Goal: Task Accomplishment & Management: Complete application form

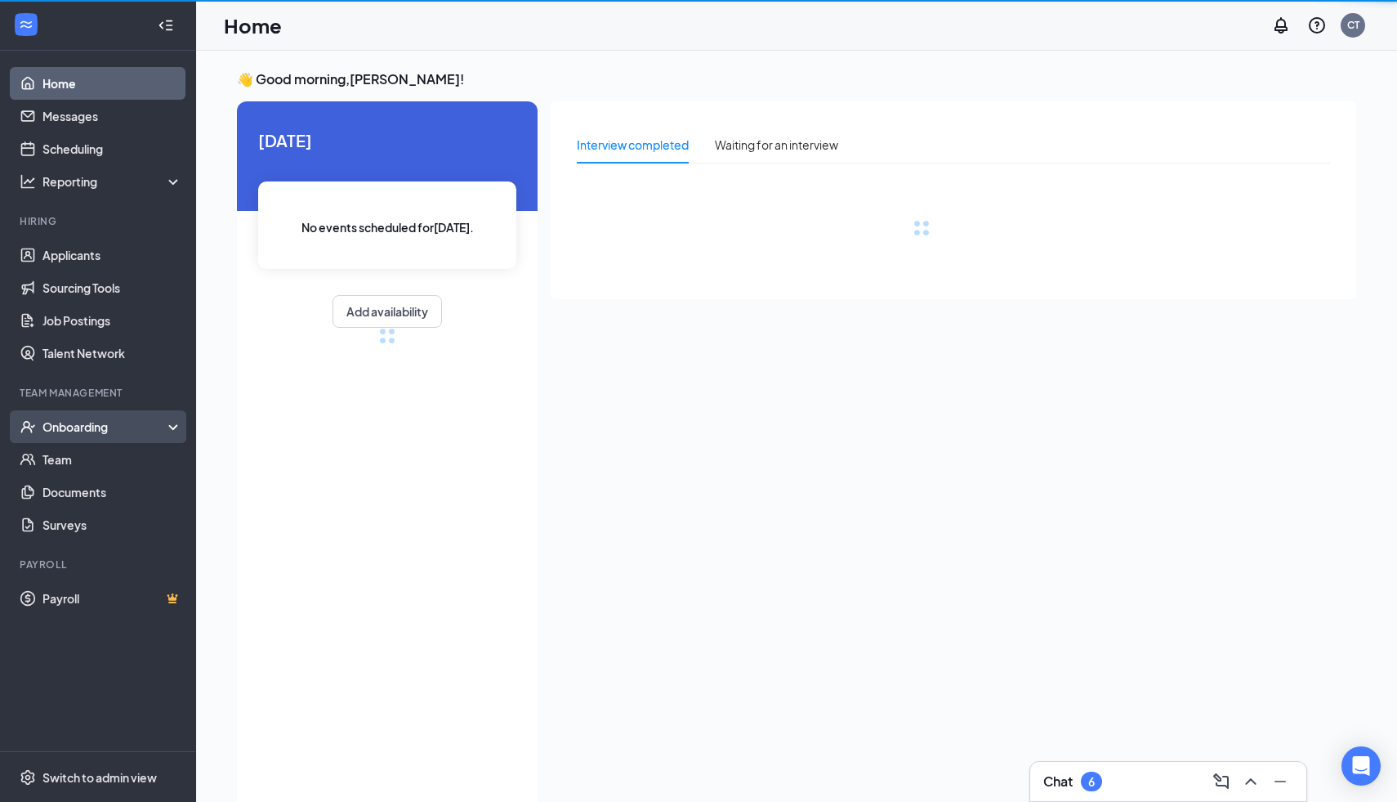
click at [125, 424] on div "Onboarding" at bounding box center [105, 426] width 126 height 16
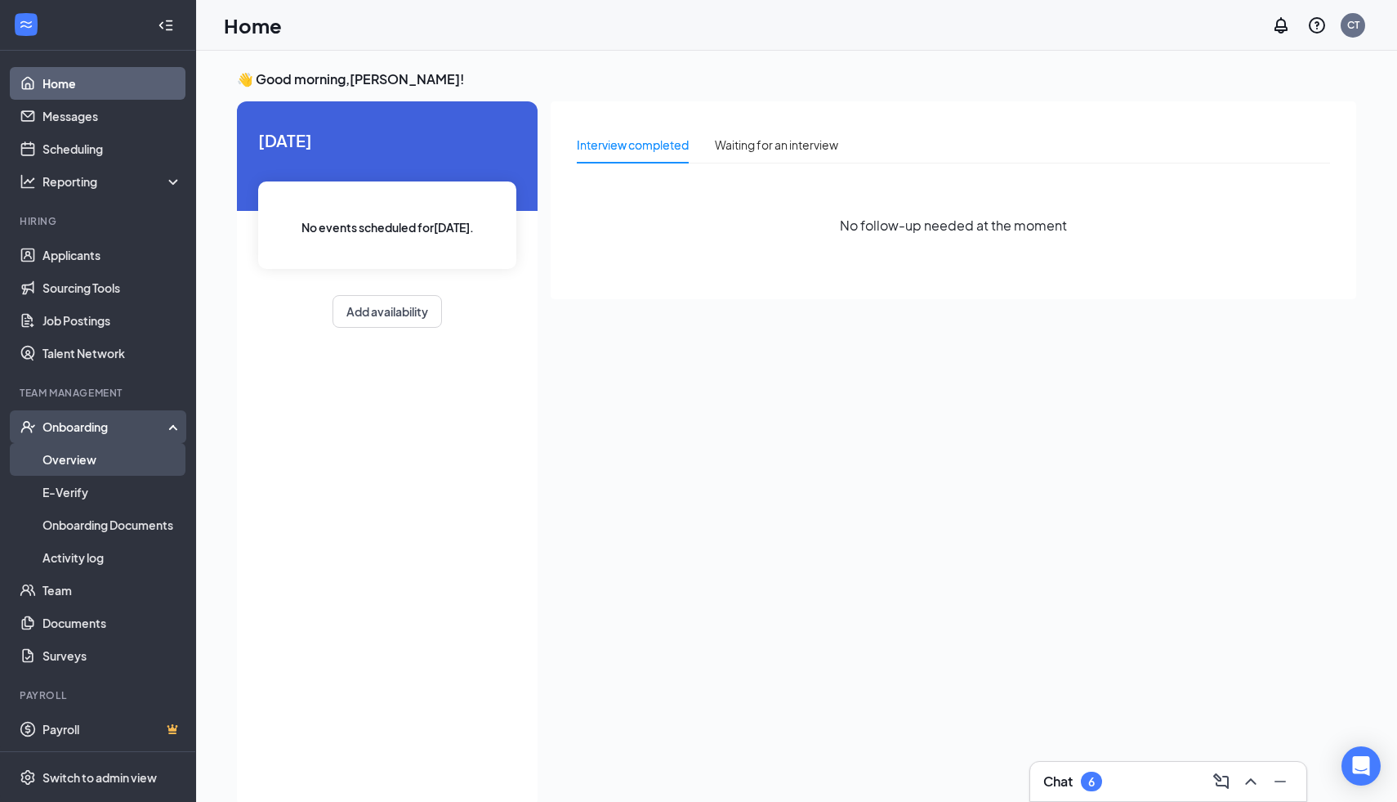
click at [127, 463] on link "Overview" at bounding box center [112, 459] width 140 height 33
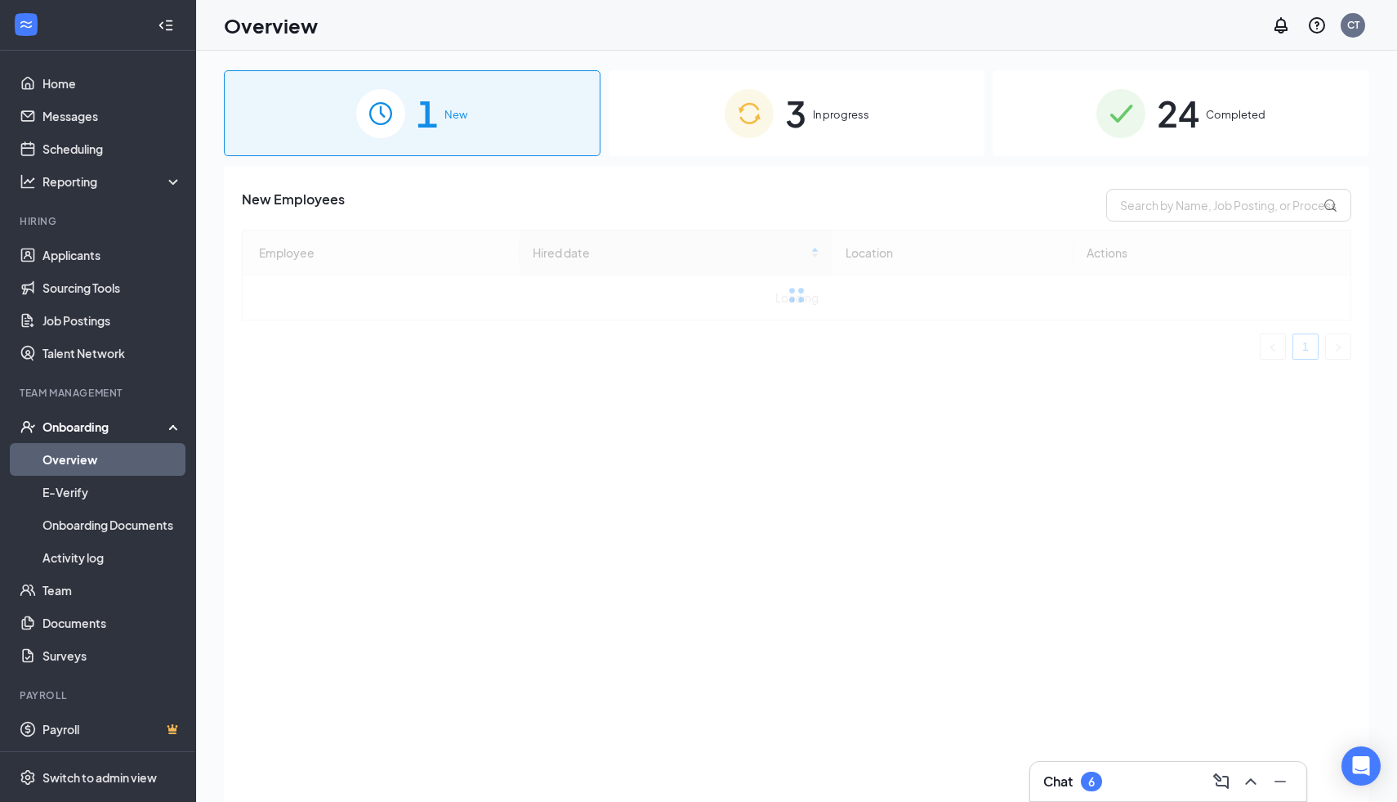
click at [776, 144] on div "3 In progress" at bounding box center [797, 113] width 377 height 86
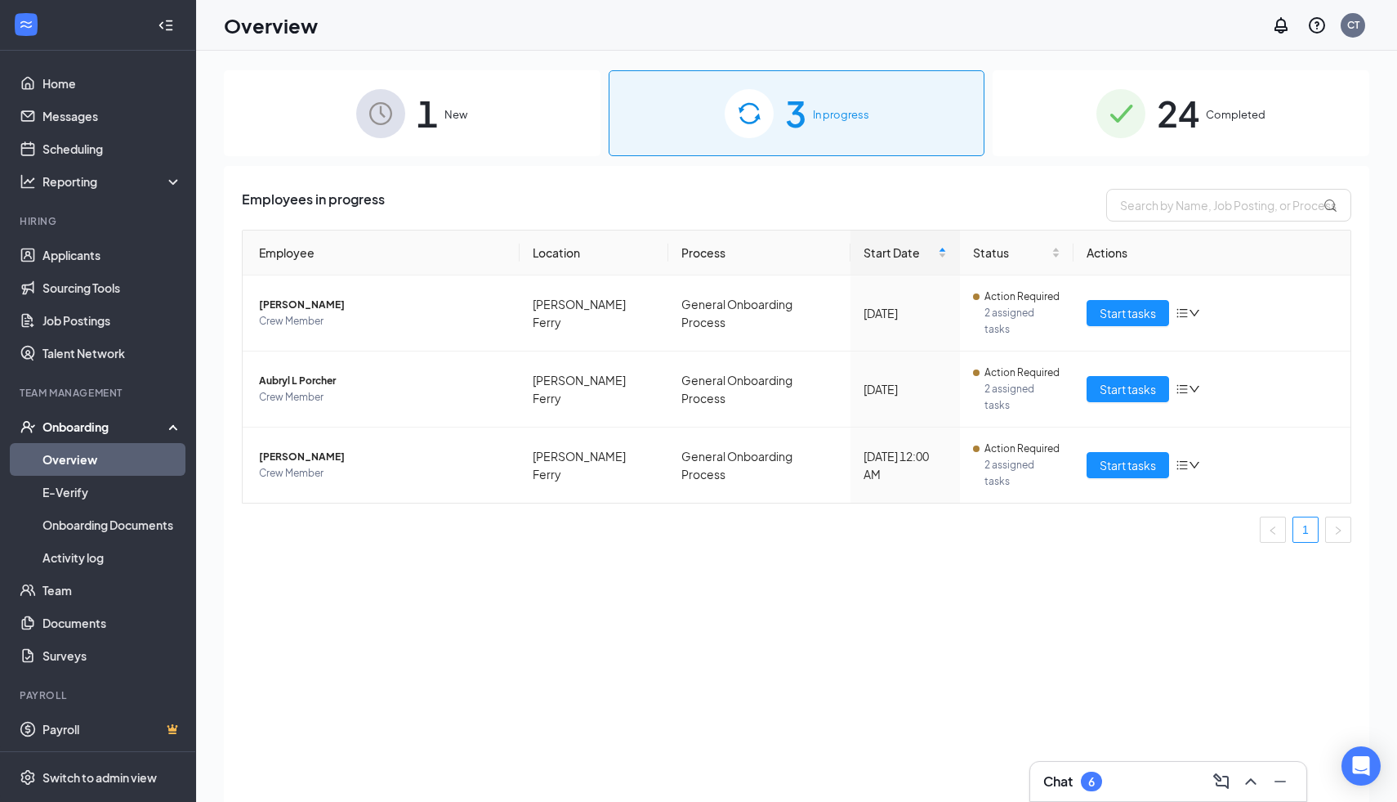
click at [398, 166] on div "Employees in progress Employee Location Process Start Date Status Actions [PERS…" at bounding box center [797, 504] width 1146 height 677
click at [392, 125] on img at bounding box center [380, 113] width 49 height 49
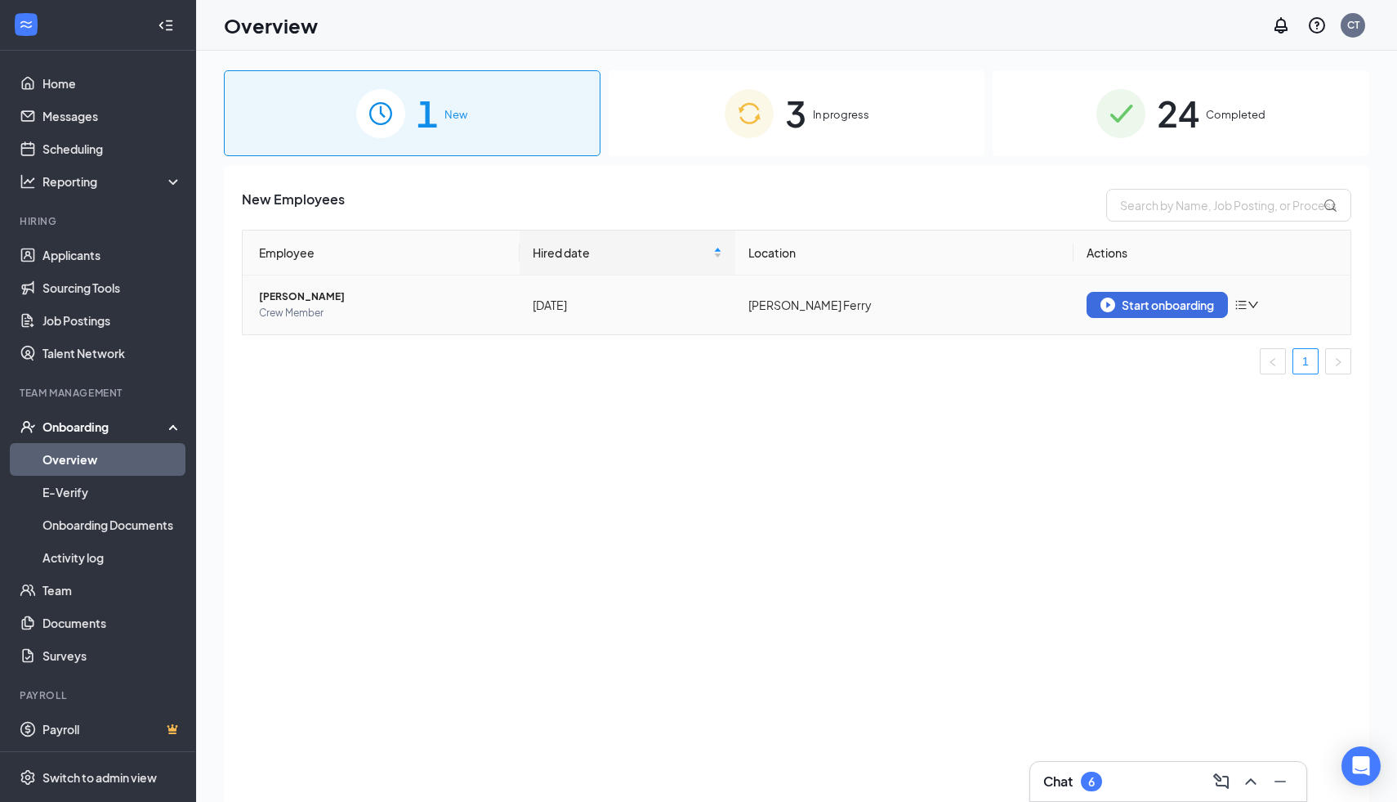
click at [363, 302] on span "[PERSON_NAME]" at bounding box center [383, 296] width 248 height 16
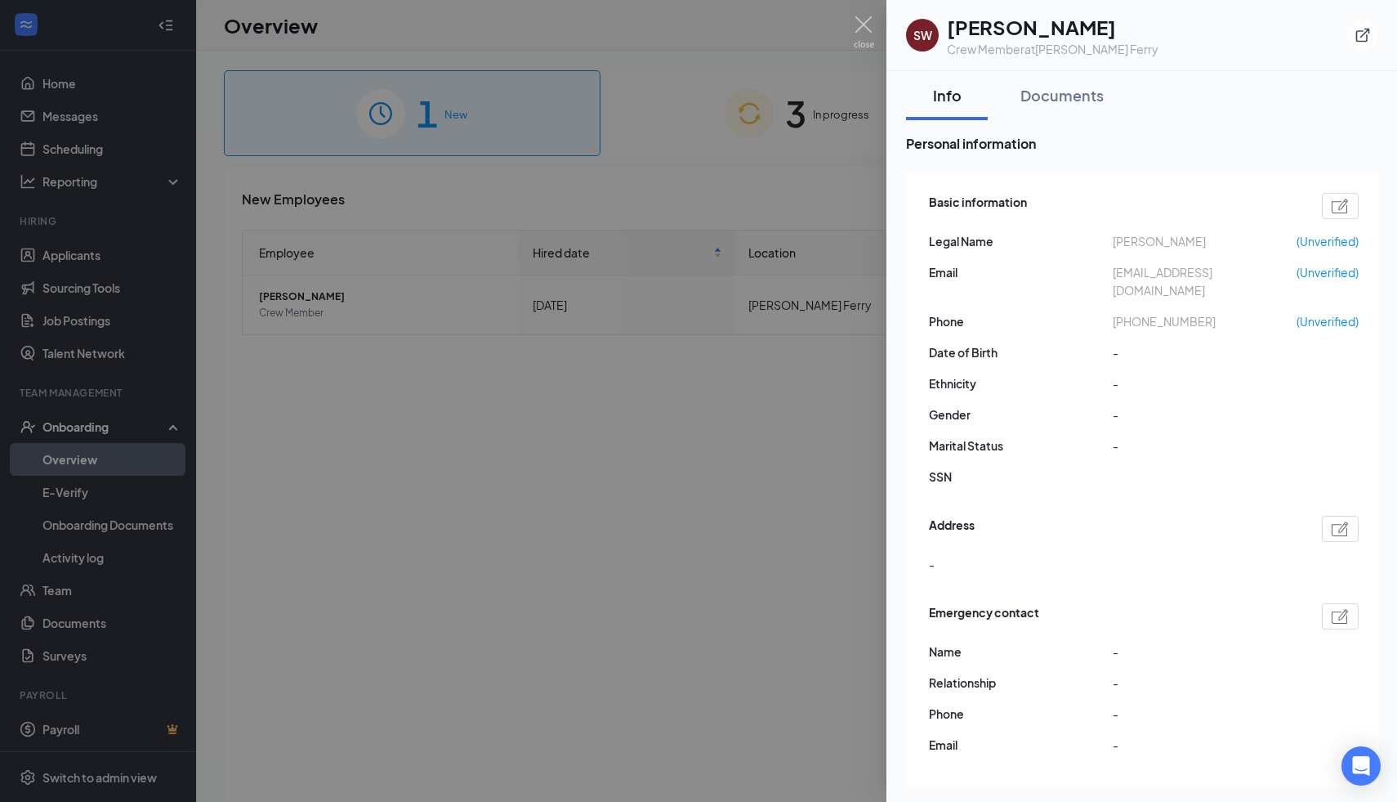
click at [721, 483] on div at bounding box center [698, 401] width 1397 height 802
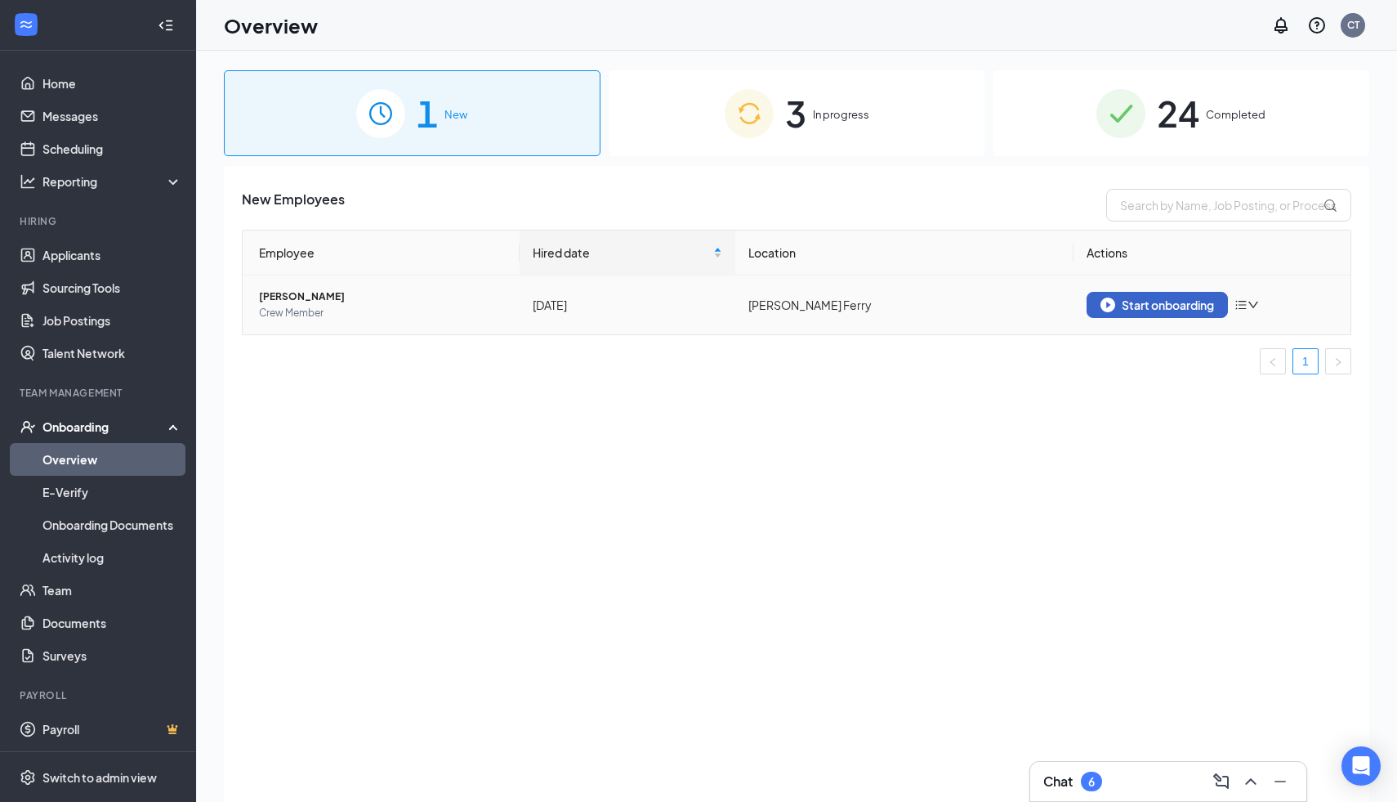
click at [1111, 314] on button "Start onboarding" at bounding box center [1157, 305] width 141 height 26
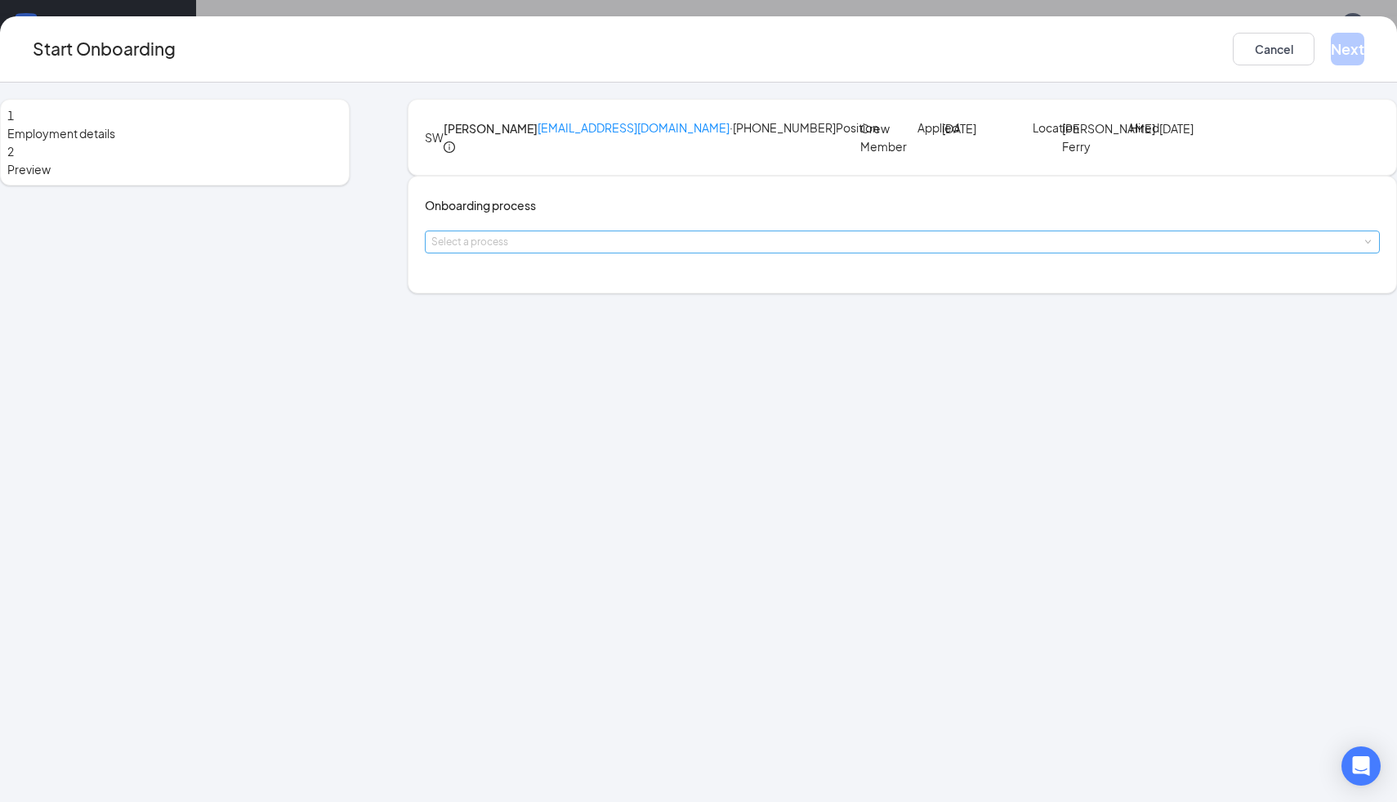
click at [700, 250] on div "Select a process" at bounding box center [899, 242] width 935 height 16
click at [625, 367] on span "General Onboarding Process" at bounding box center [552, 365] width 157 height 15
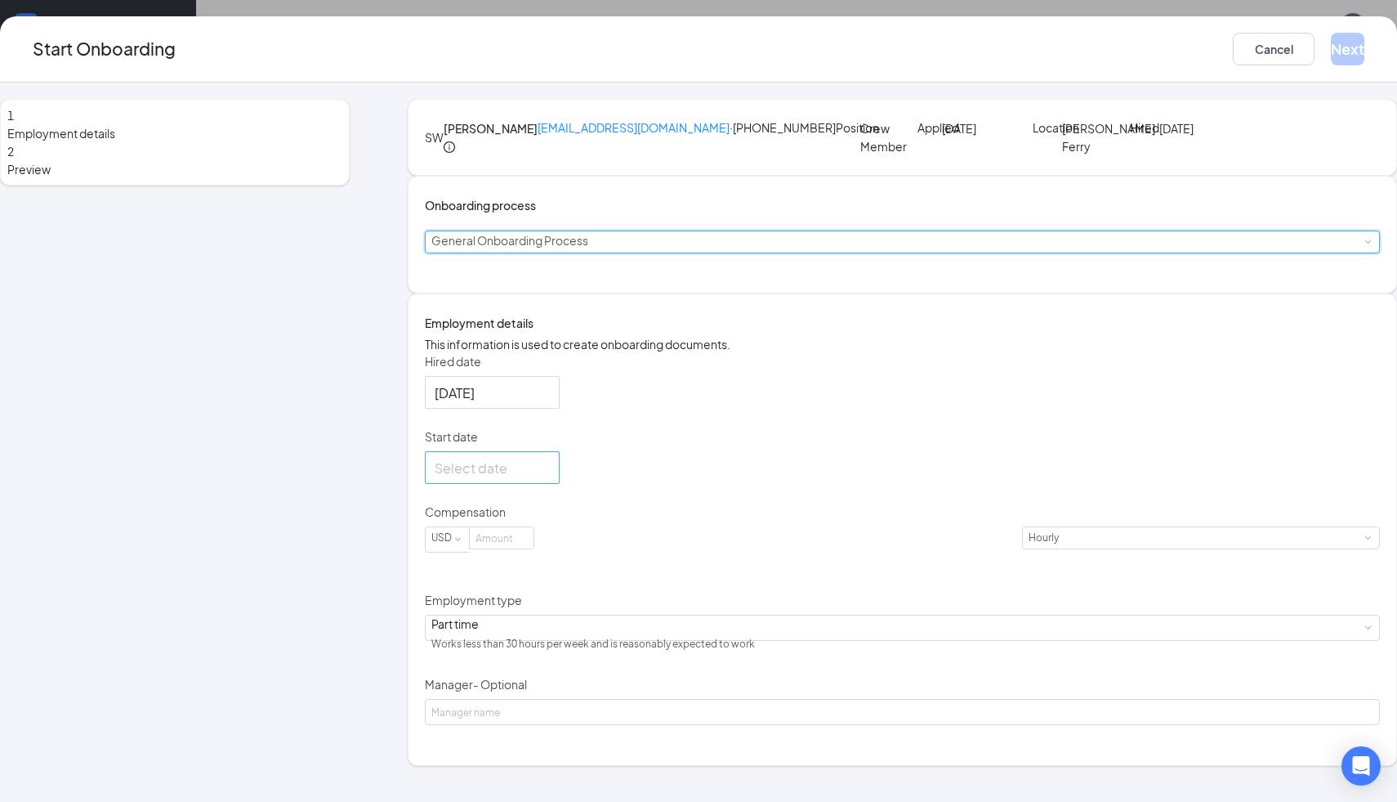
click at [517, 484] on div at bounding box center [492, 467] width 135 height 33
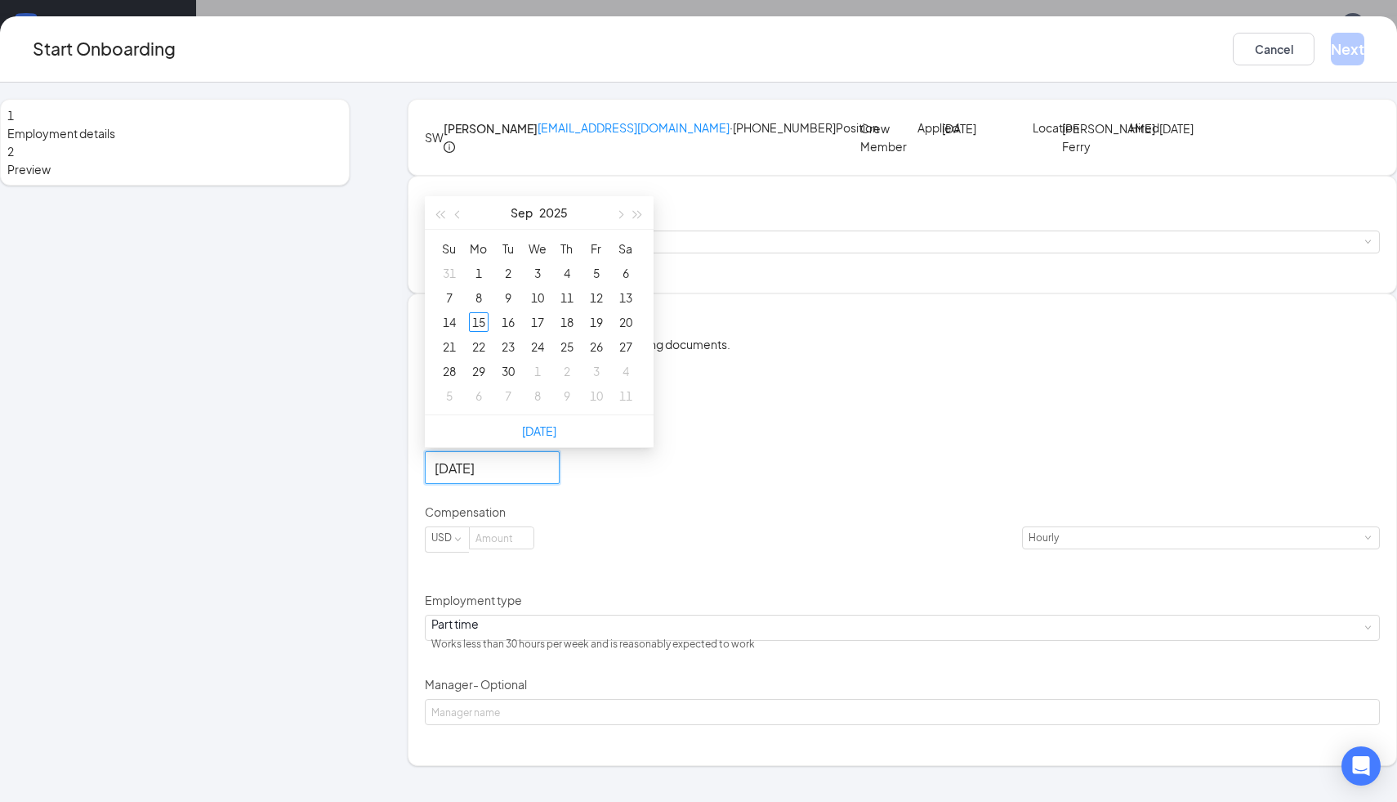
type input "[DATE]"
click at [518, 332] on div "16" at bounding box center [509, 322] width 20 height 20
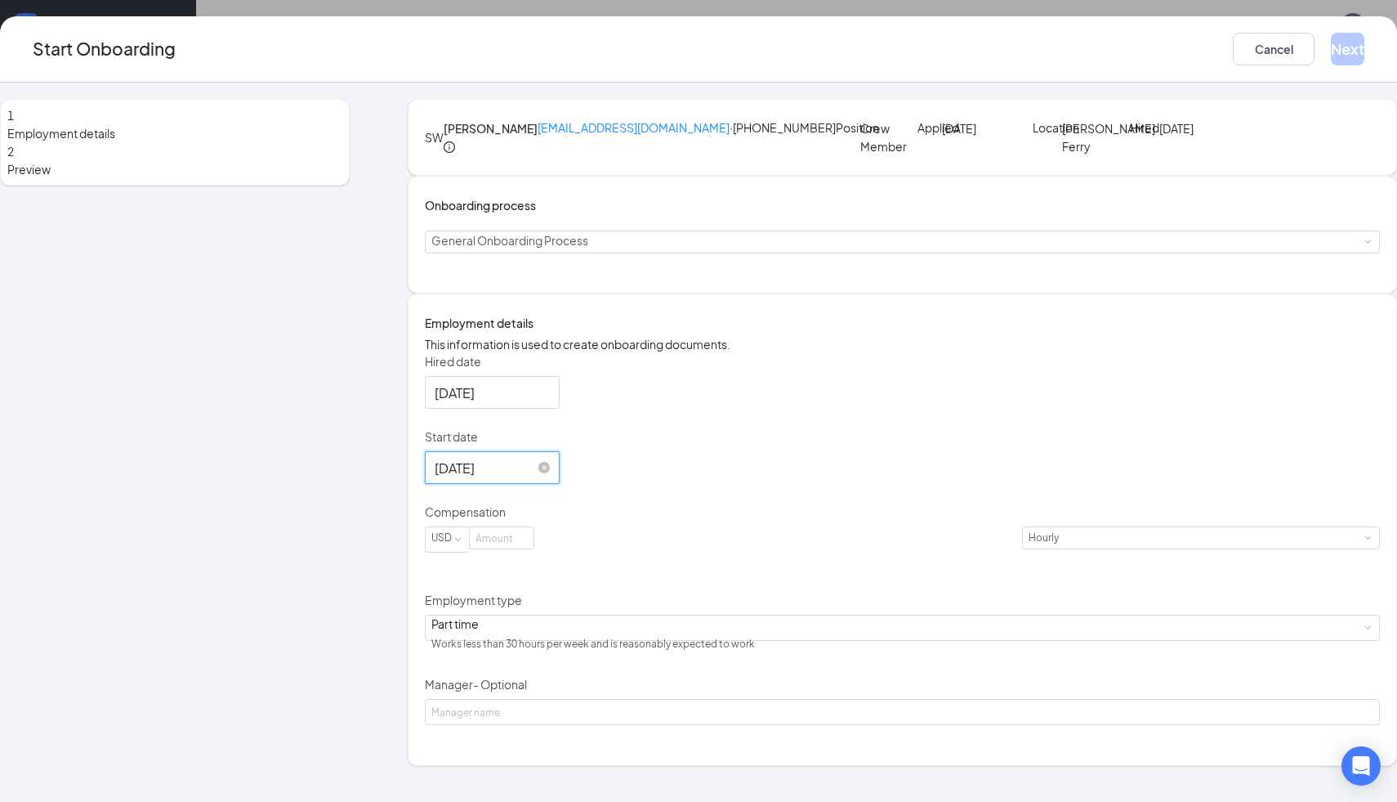
scroll to position [62, 0]
click at [534, 548] on input at bounding box center [502, 537] width 64 height 21
type input "13"
click at [1331, 39] on button "Next" at bounding box center [1348, 49] width 34 height 33
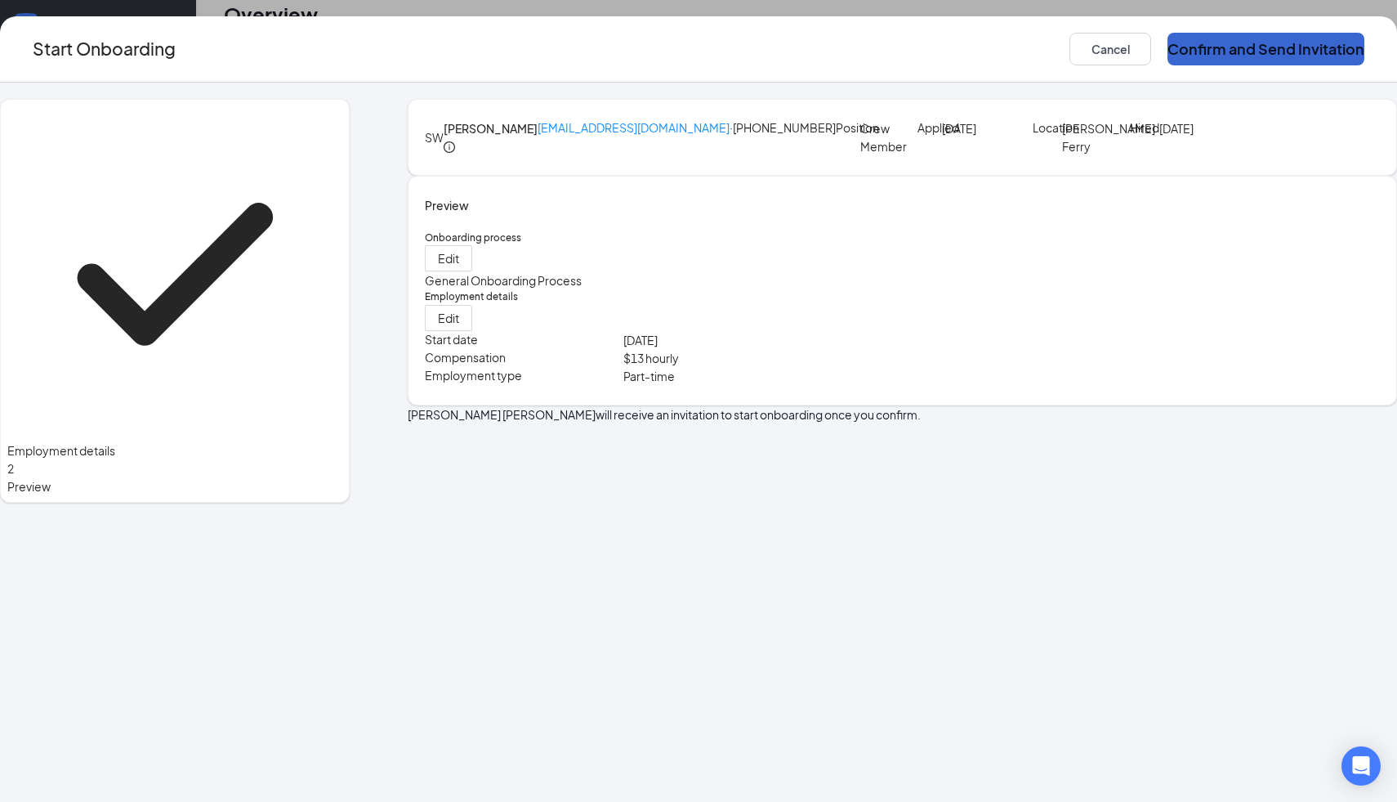
scroll to position [0, 0]
click at [1249, 59] on button "Confirm and Send Invitation" at bounding box center [1266, 49] width 197 height 33
